Goal: Task Accomplishment & Management: Manage account settings

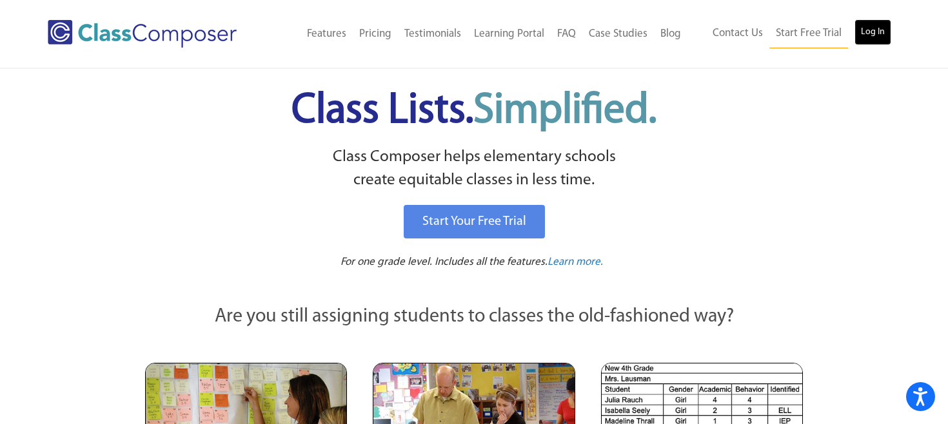
click at [870, 31] on link "Log In" at bounding box center [872, 32] width 37 height 26
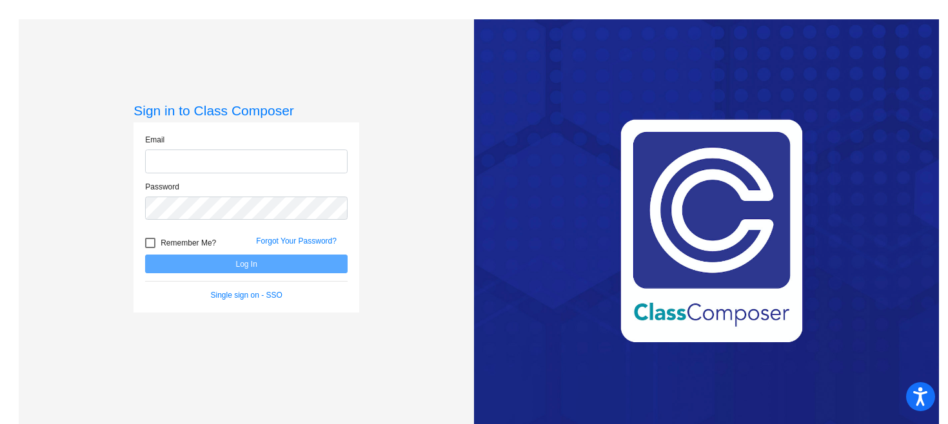
type input "stesoro@uinta1.com"
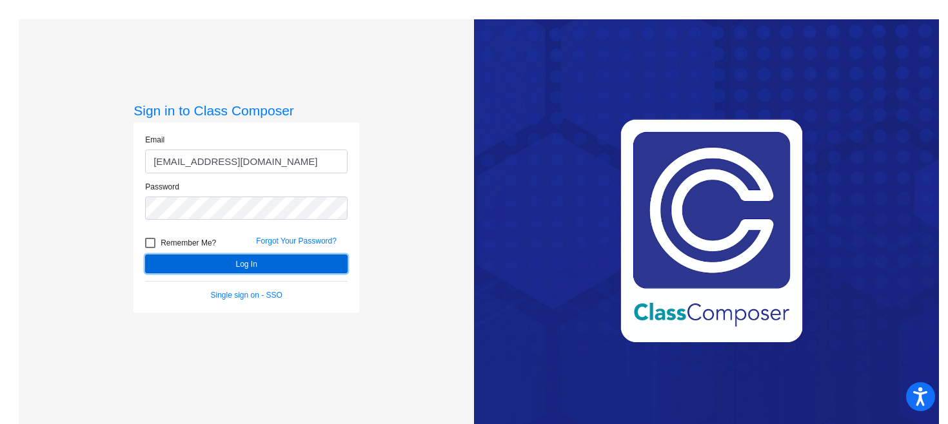
click at [307, 268] on button "Log In" at bounding box center [246, 264] width 202 height 19
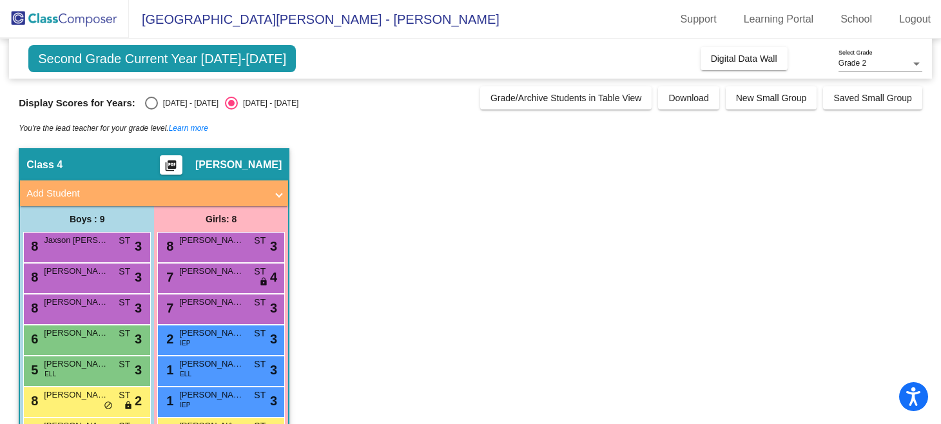
click at [917, 63] on div at bounding box center [917, 64] width 6 height 3
click at [897, 129] on div at bounding box center [470, 212] width 941 height 424
click at [912, 26] on link "Logout" at bounding box center [915, 19] width 52 height 21
